Goal: Task Accomplishment & Management: Manage account settings

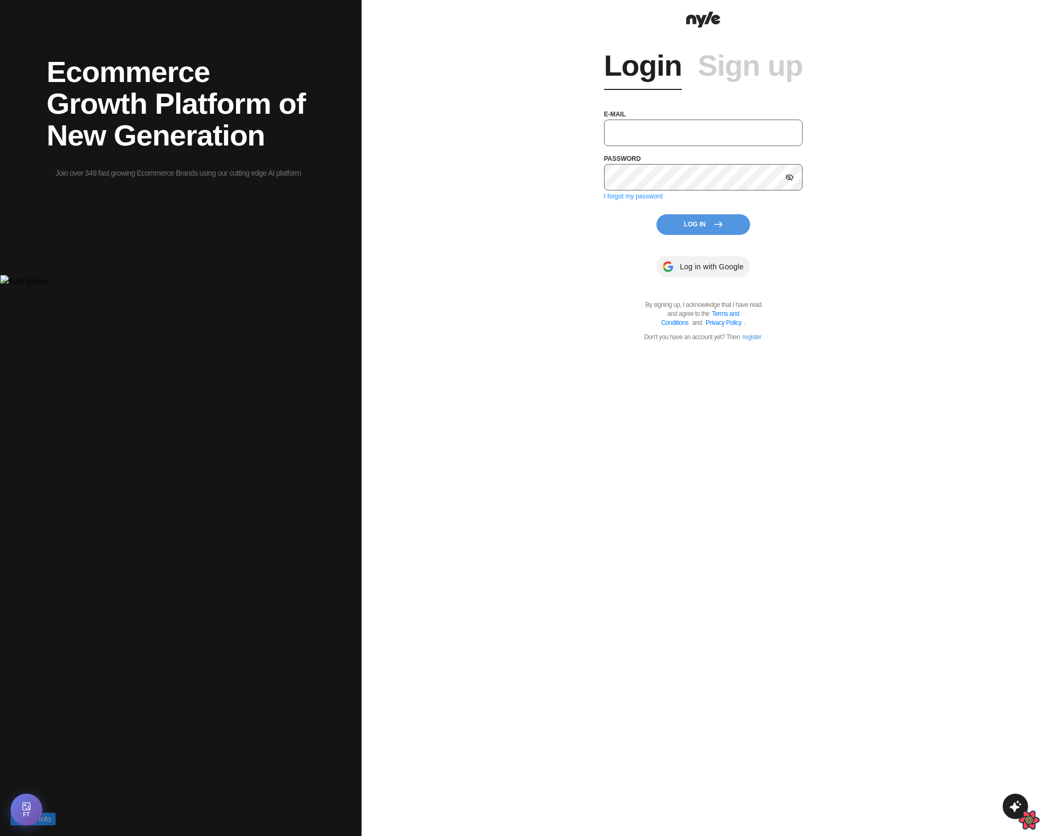
click at [663, 135] on input "text" at bounding box center [703, 133] width 199 height 26
type input "[EMAIL_ADDRESS][PERSON_NAME]"
click at [708, 222] on button "Log In" at bounding box center [703, 224] width 94 height 21
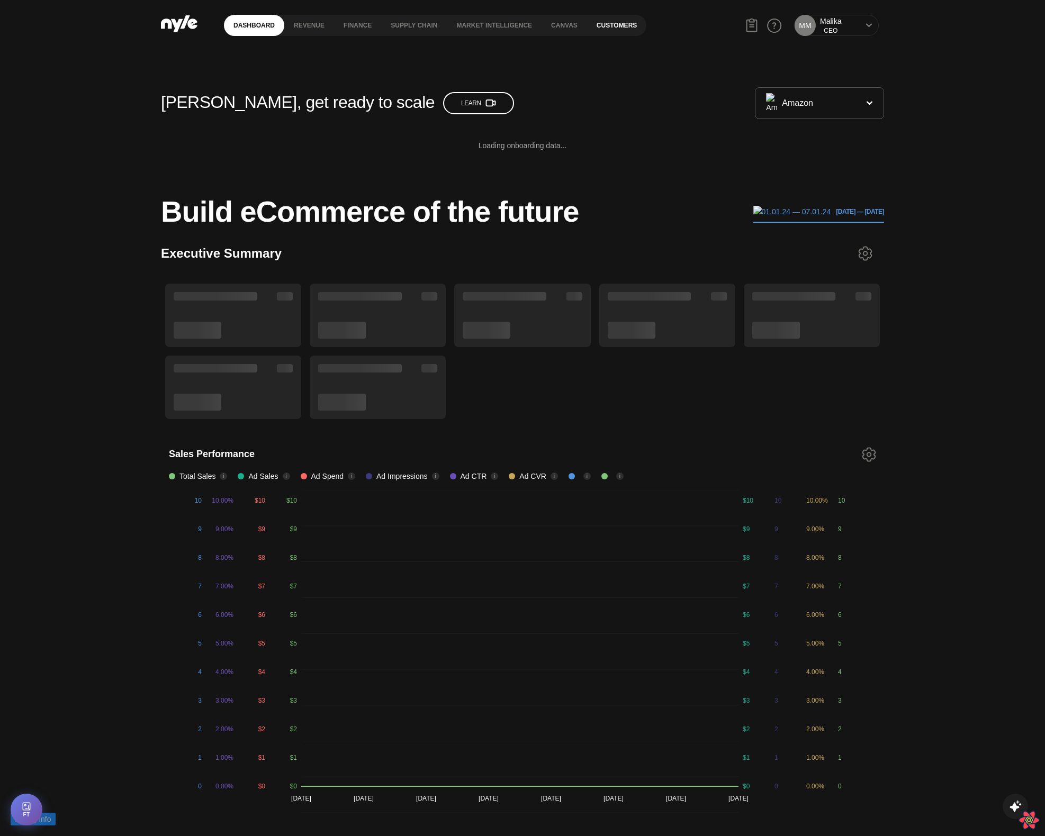
click at [615, 22] on link "Customers" at bounding box center [616, 25] width 59 height 21
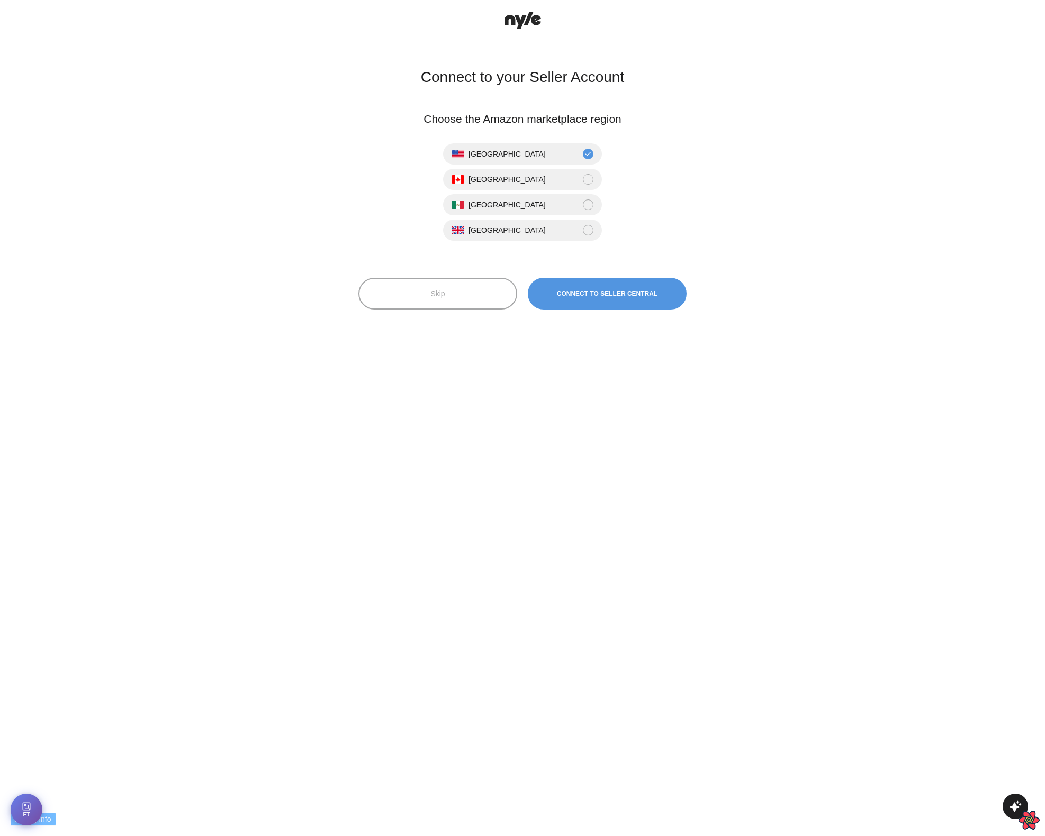
click at [469, 261] on div "Connect to your Seller Account Choose the Amazon marketplace region [GEOGRAPHIC…" at bounding box center [522, 418] width 343 height 813
click at [462, 288] on button "Skip" at bounding box center [437, 294] width 159 height 32
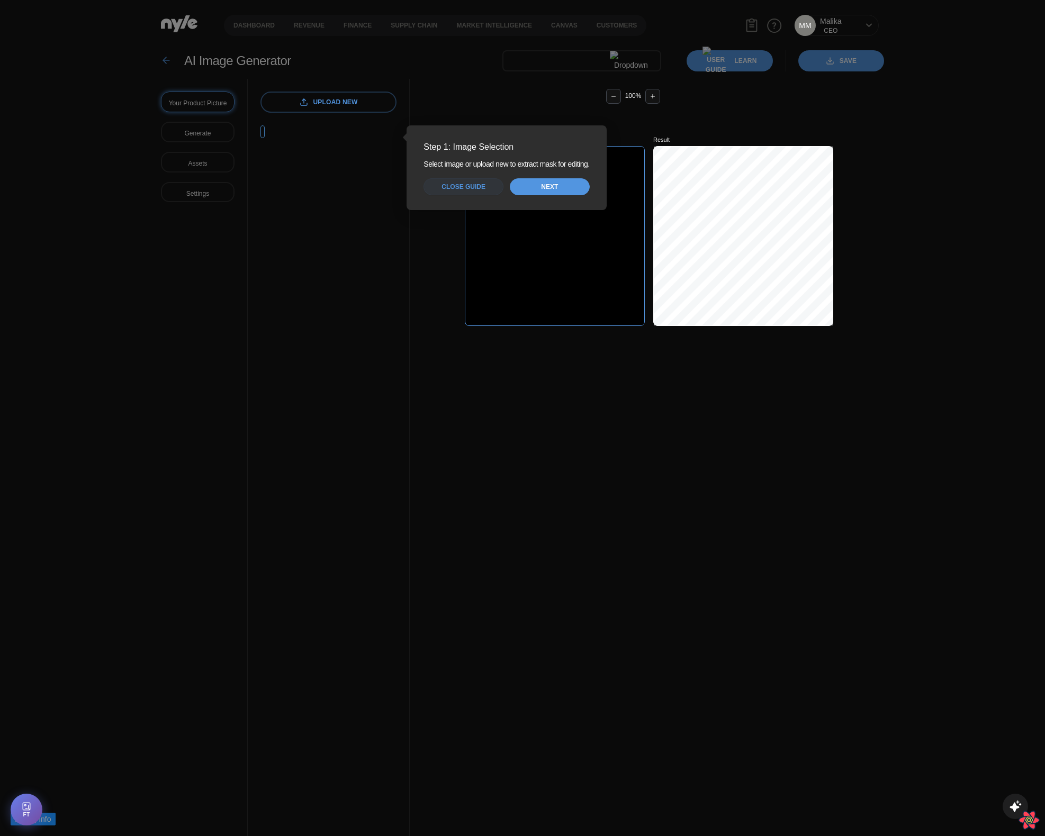
click at [465, 183] on span "Close guide" at bounding box center [463, 187] width 44 height 10
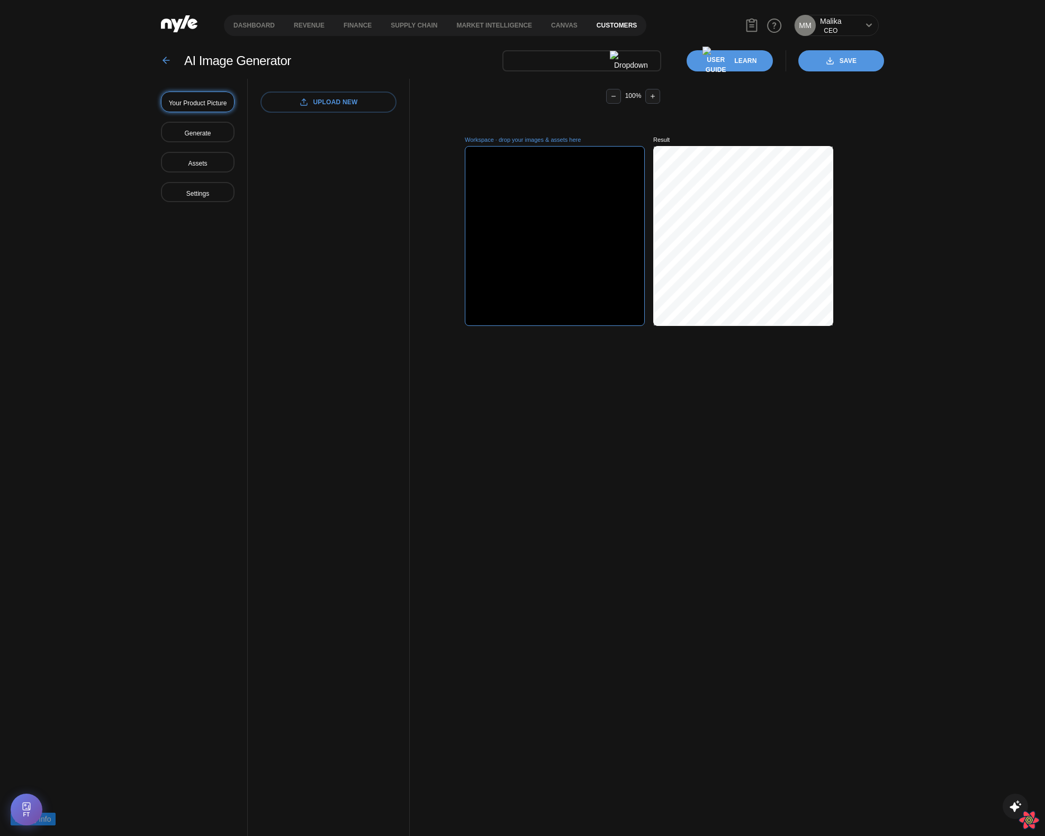
click at [616, 31] on link "Customers" at bounding box center [616, 25] width 59 height 21
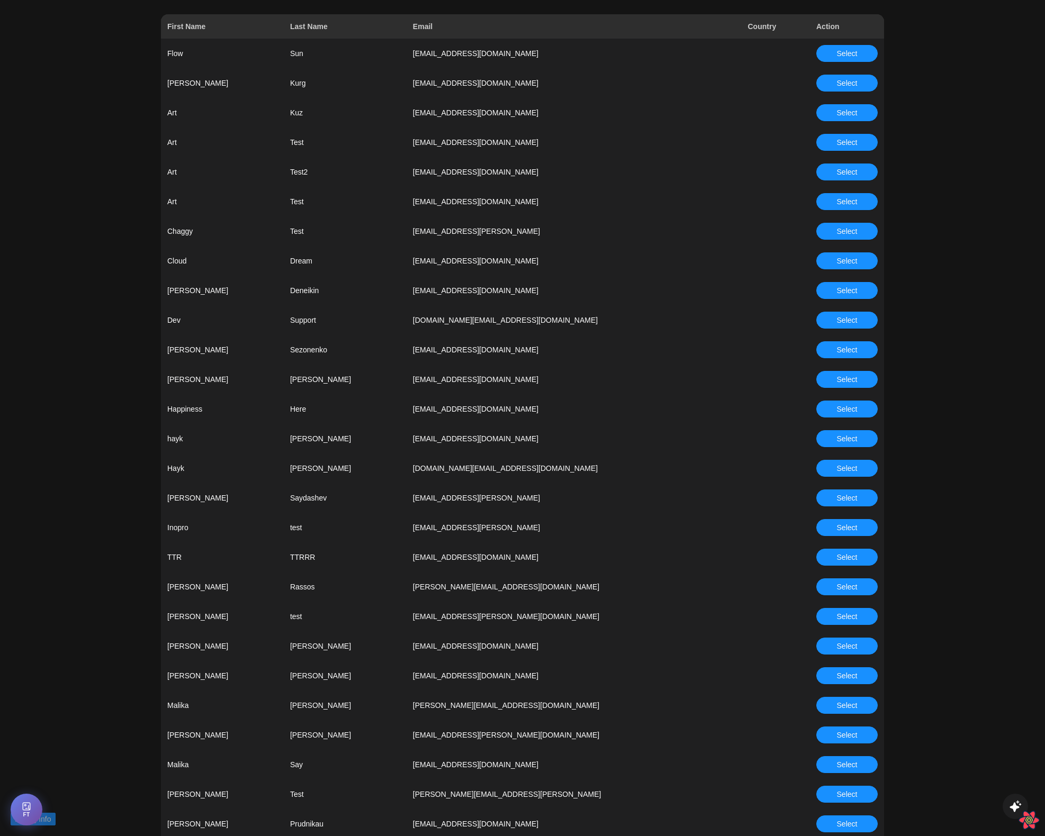
scroll to position [198, 0]
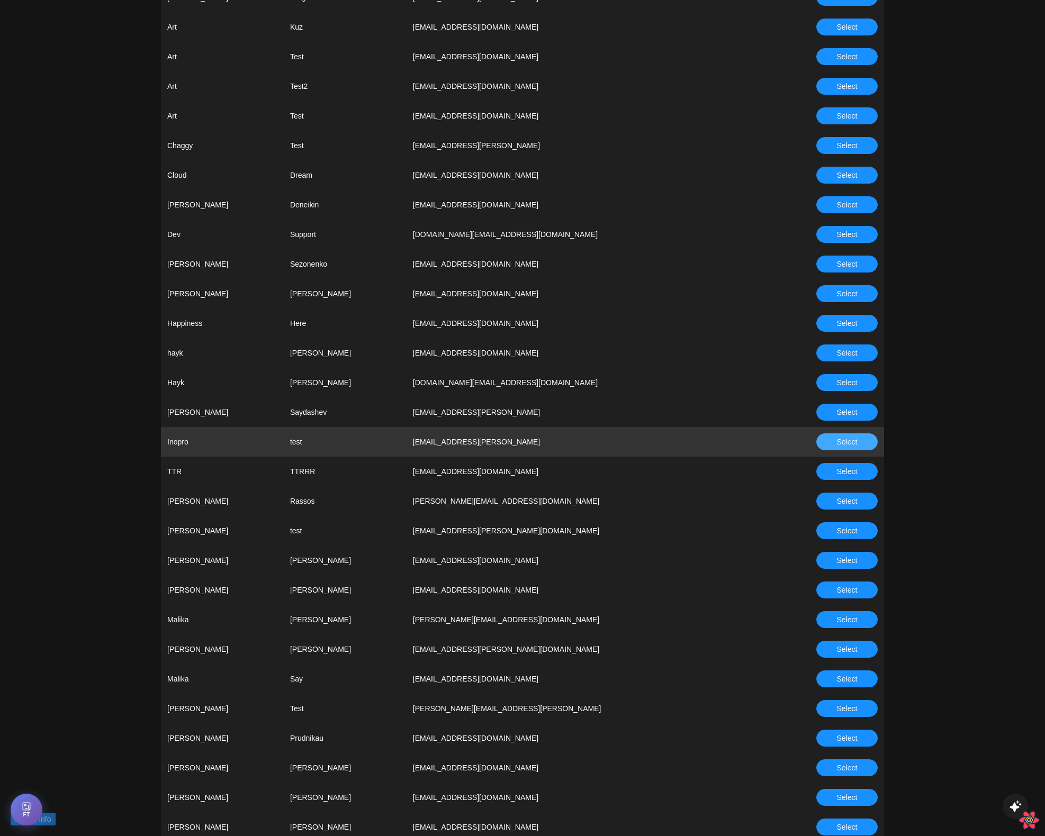
click at [836, 445] on button "Select" at bounding box center [846, 441] width 61 height 17
